Goal: Navigation & Orientation: Understand site structure

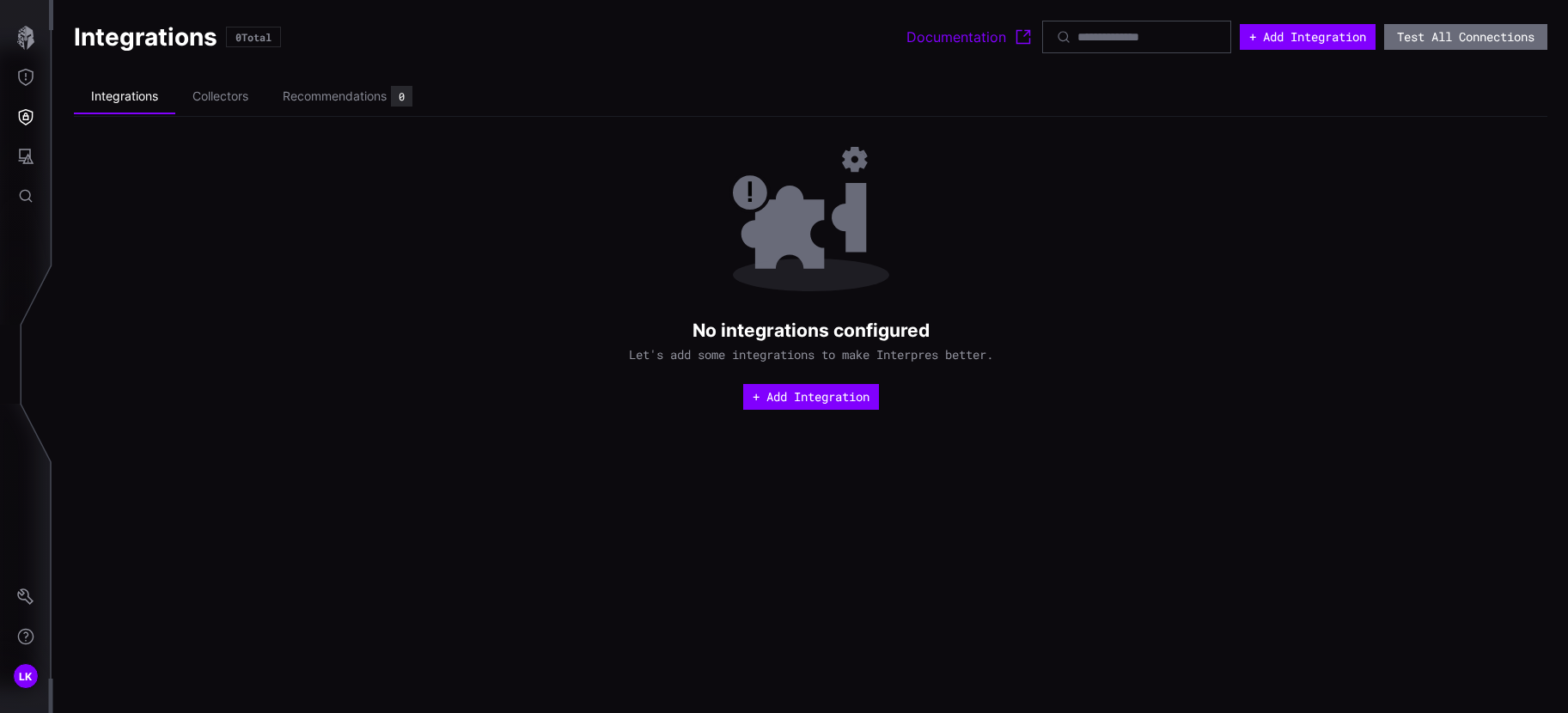
click at [504, 209] on div "No integrations configured Let's add some integrations to make Interpres better…" at bounding box center [811, 276] width 1474 height 267
click at [212, 88] on li "Collectors" at bounding box center [220, 97] width 90 height 34
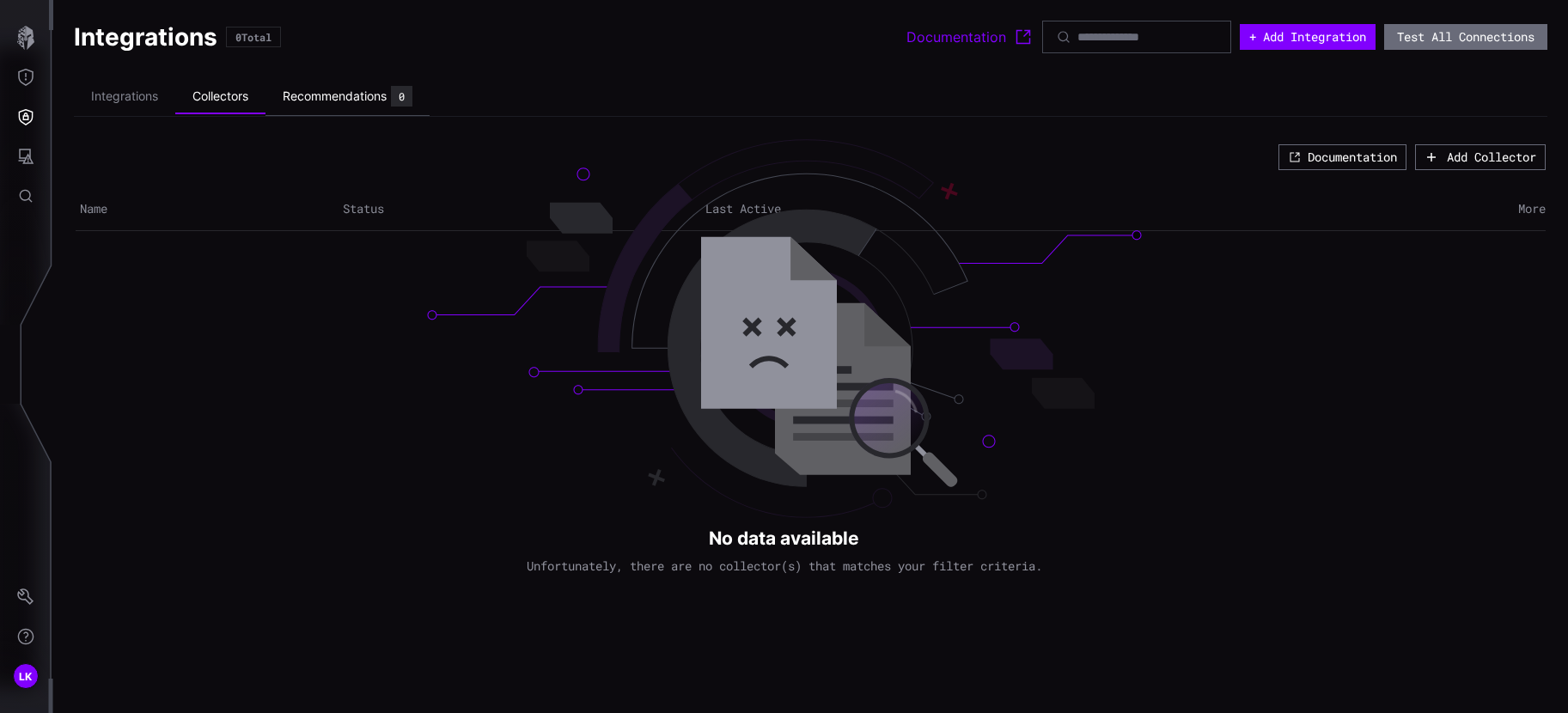
click at [350, 100] on div "Recommendations" at bounding box center [335, 96] width 104 height 15
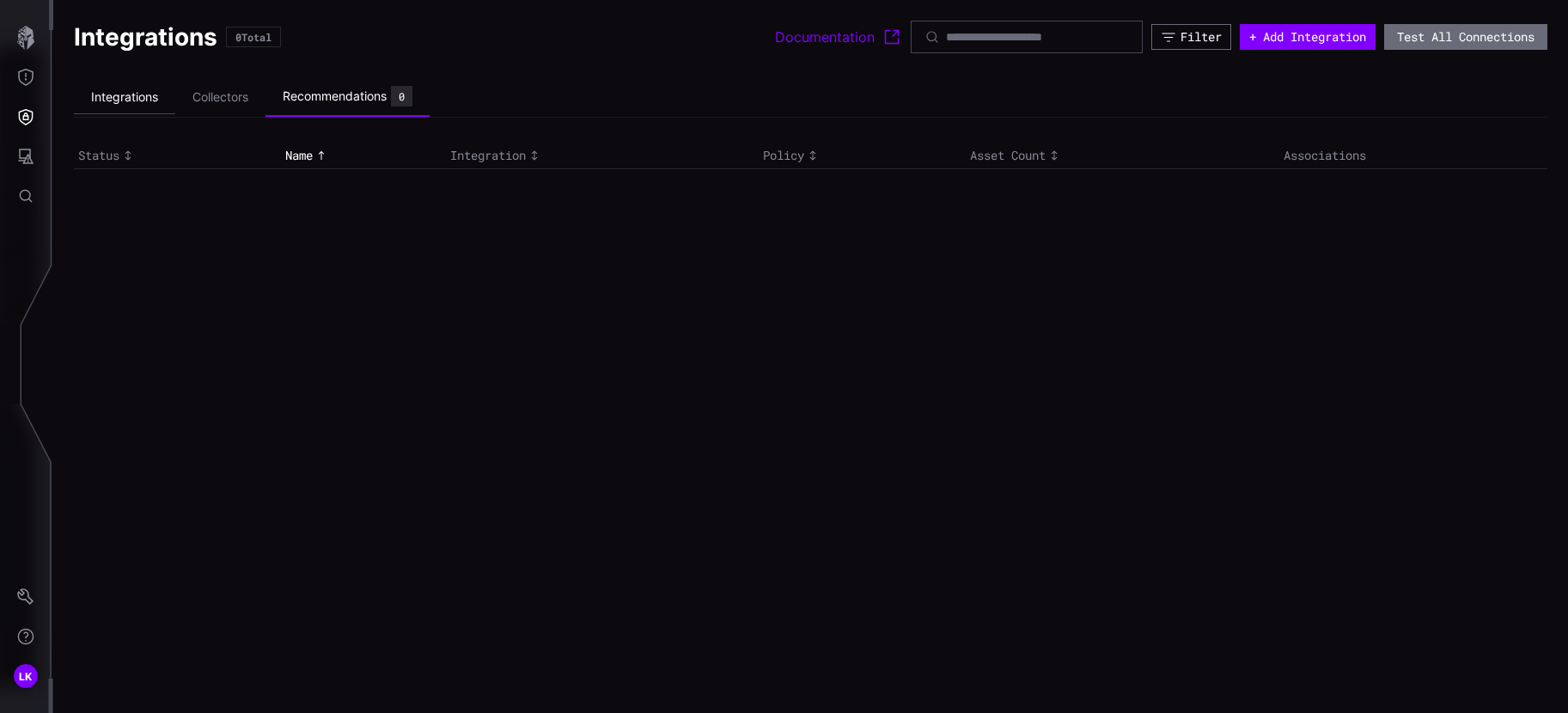
click at [140, 95] on li "Integrations" at bounding box center [125, 98] width 102 height 34
